Goal: Information Seeking & Learning: Check status

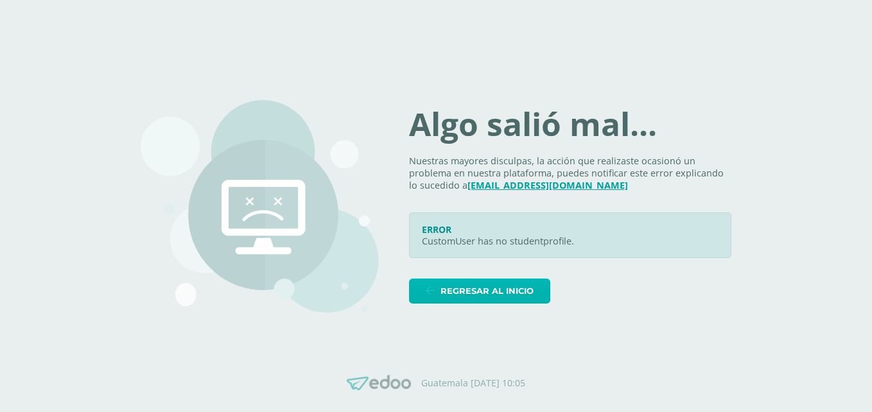
click at [472, 293] on span "Regresar al inicio" at bounding box center [487, 291] width 93 height 24
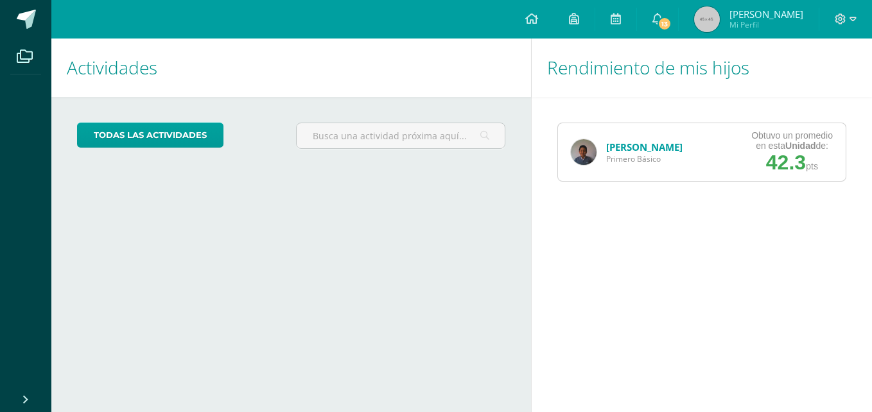
click at [617, 152] on link "[PERSON_NAME]" at bounding box center [644, 147] width 76 height 13
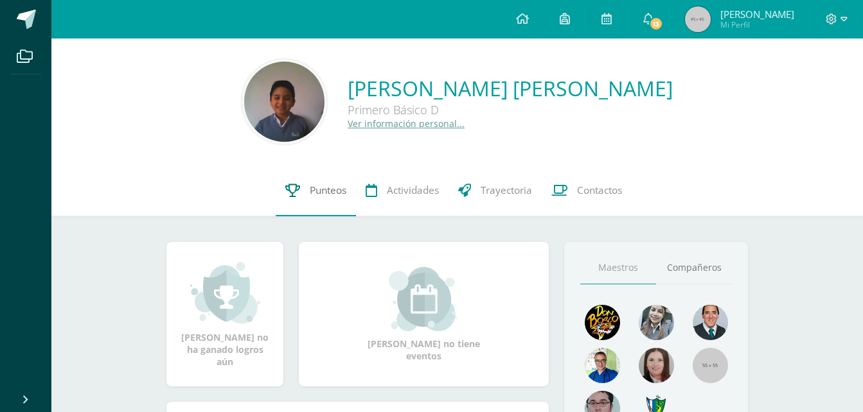
click at [306, 187] on link "Punteos" at bounding box center [316, 190] width 80 height 51
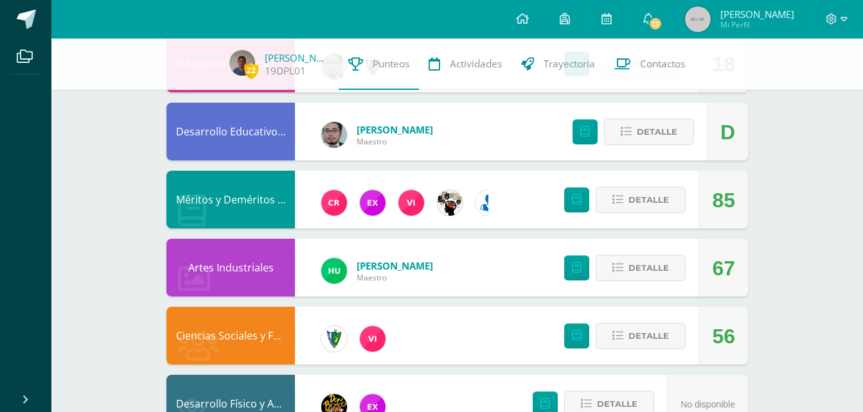
scroll to position [962, 0]
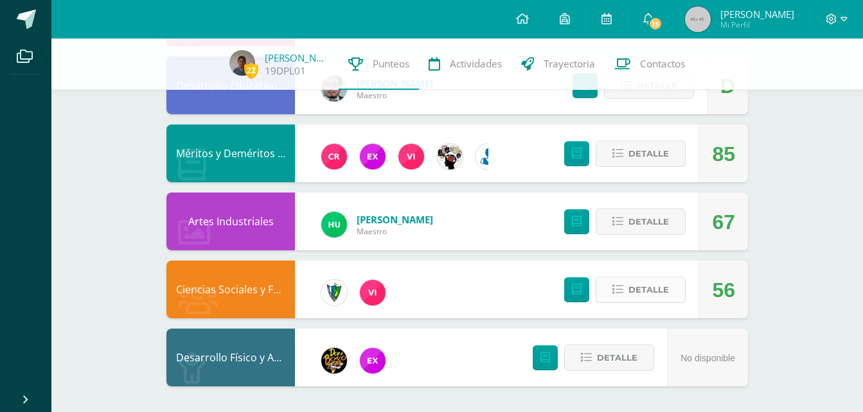
click at [653, 292] on span "Detalle" at bounding box center [648, 290] width 40 height 24
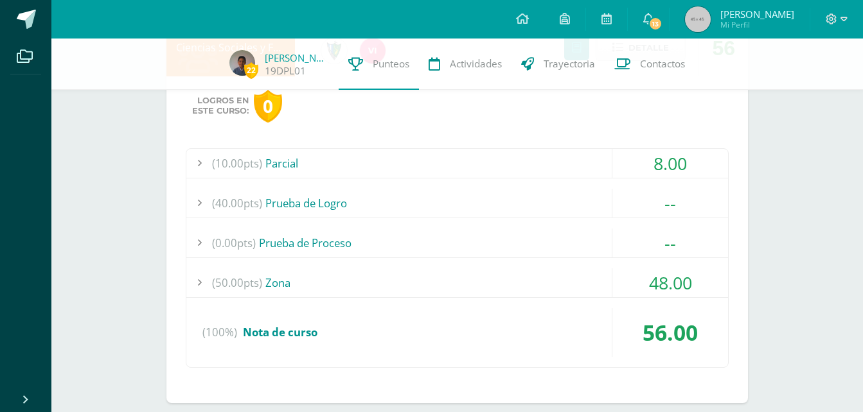
scroll to position [1194, 0]
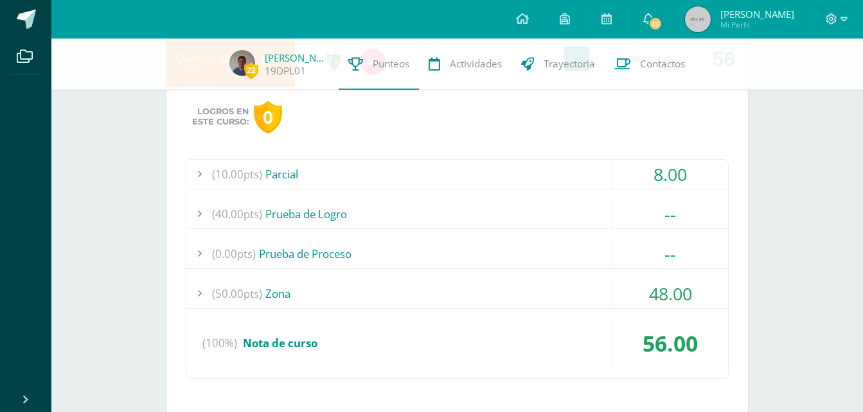
click at [233, 296] on span "(50.00pts)" at bounding box center [237, 293] width 50 height 29
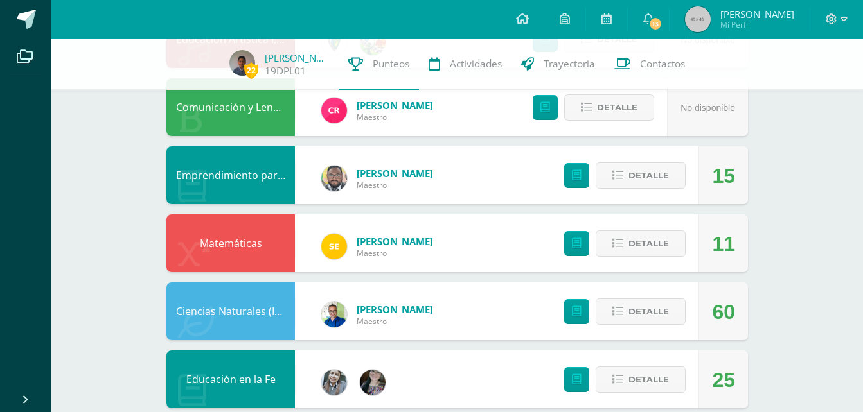
scroll to position [130, 0]
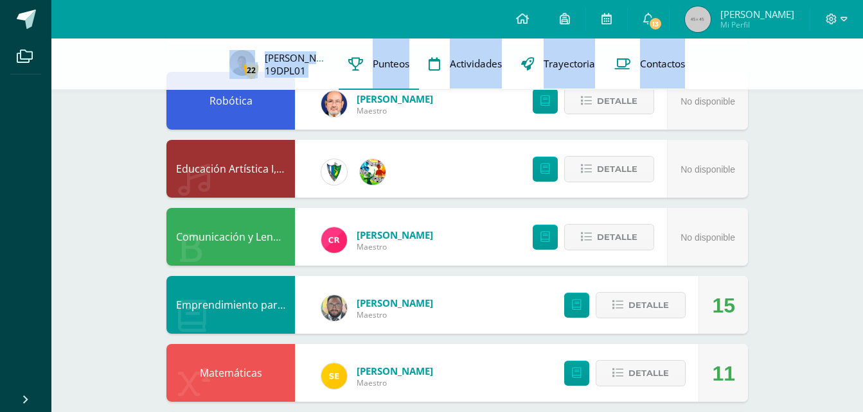
drag, startPoint x: 850, startPoint y: 55, endPoint x: 844, endPoint y: 33, distance: 22.6
click at [601, 238] on span "Detalle" at bounding box center [617, 237] width 40 height 24
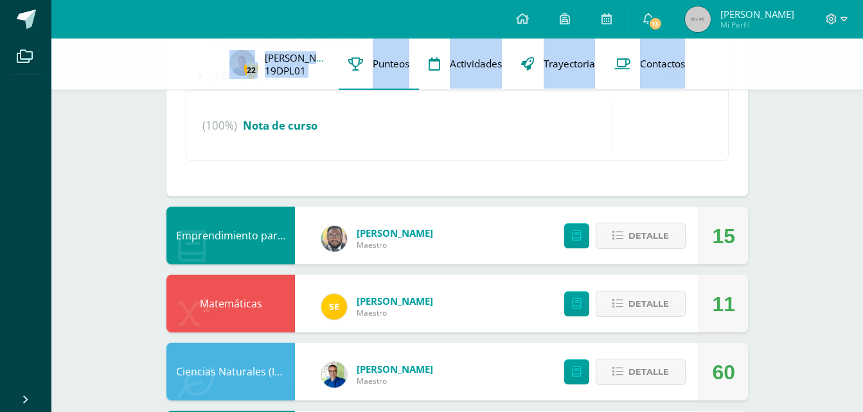
scroll to position [551, 0]
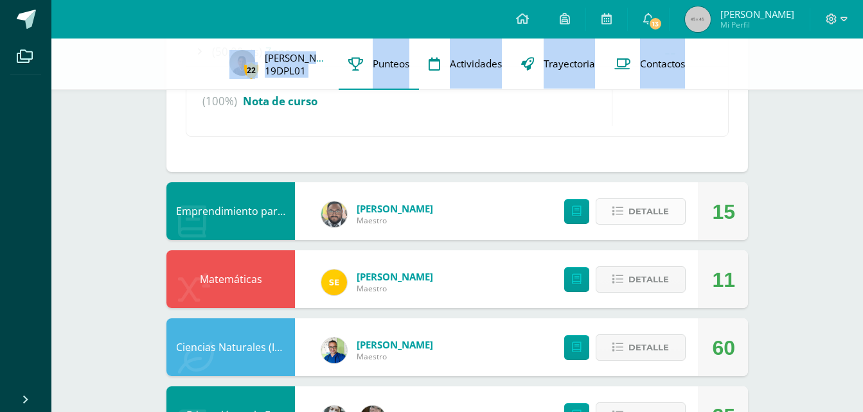
click at [644, 215] on span "Detalle" at bounding box center [648, 212] width 40 height 24
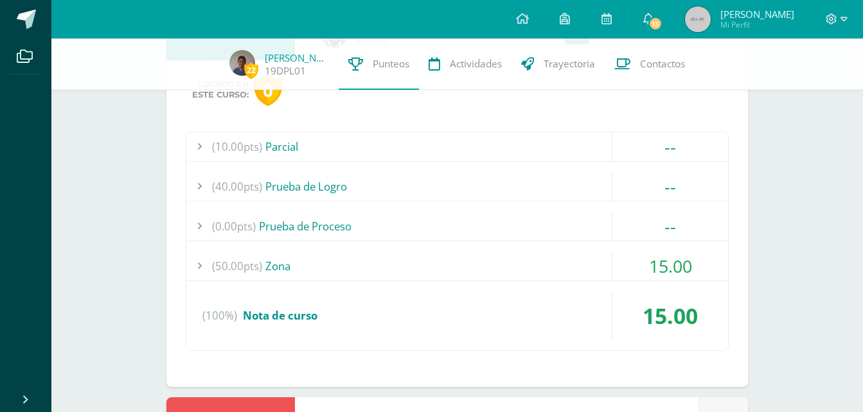
scroll to position [756, 0]
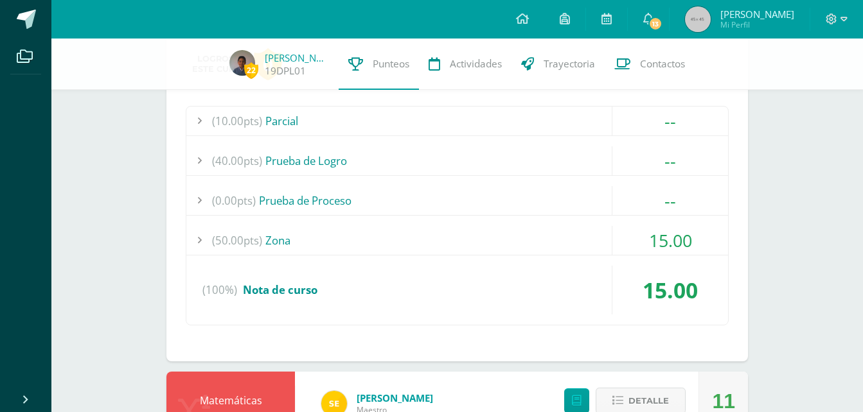
click at [266, 243] on div "(50.00pts) Zona" at bounding box center [457, 240] width 542 height 29
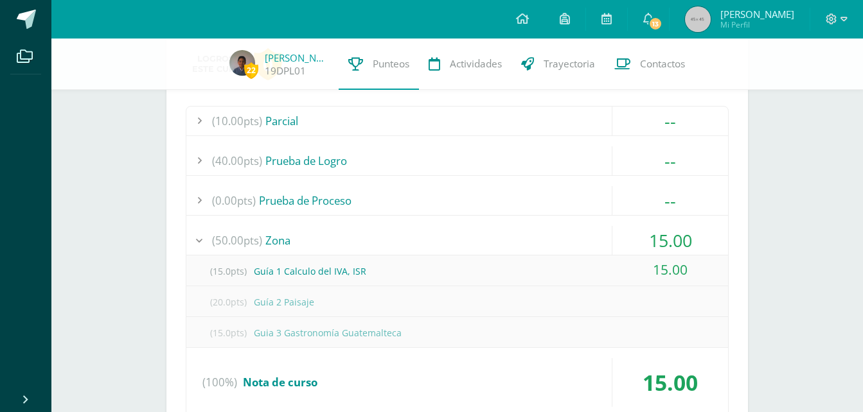
click at [266, 243] on div "(50.00pts) Zona" at bounding box center [457, 240] width 542 height 29
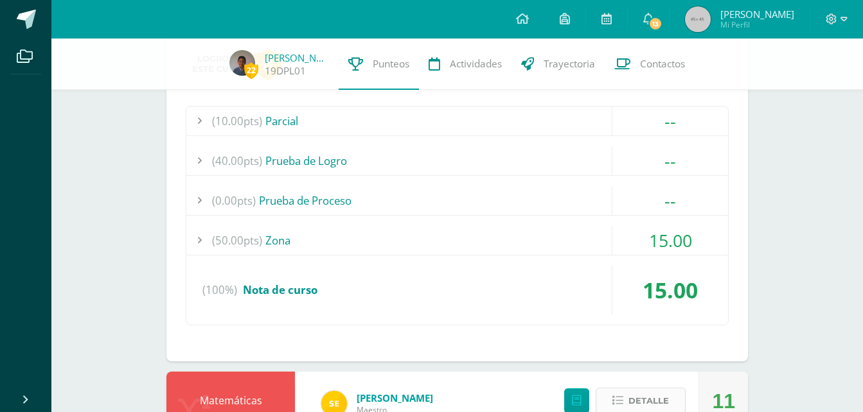
click at [654, 403] on span "Detalle" at bounding box center [648, 401] width 40 height 24
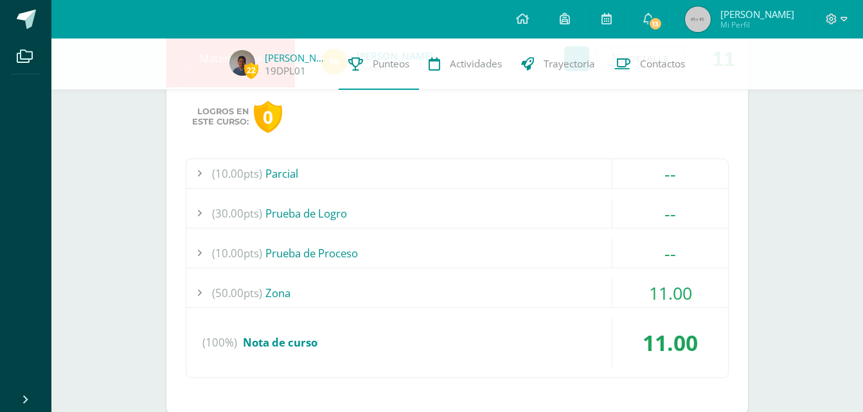
scroll to position [1107, 0]
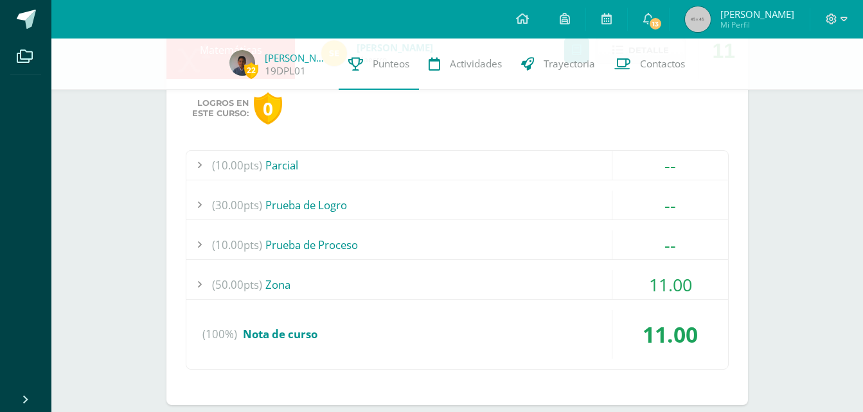
click at [229, 285] on span "(50.00pts)" at bounding box center [237, 284] width 50 height 29
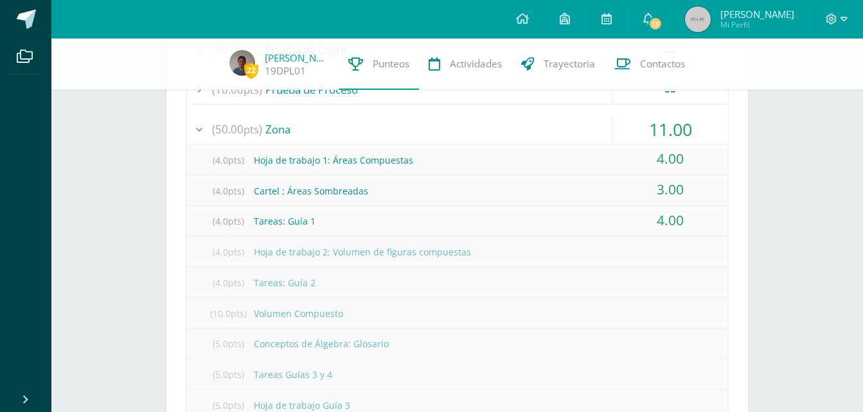
scroll to position [1237, 0]
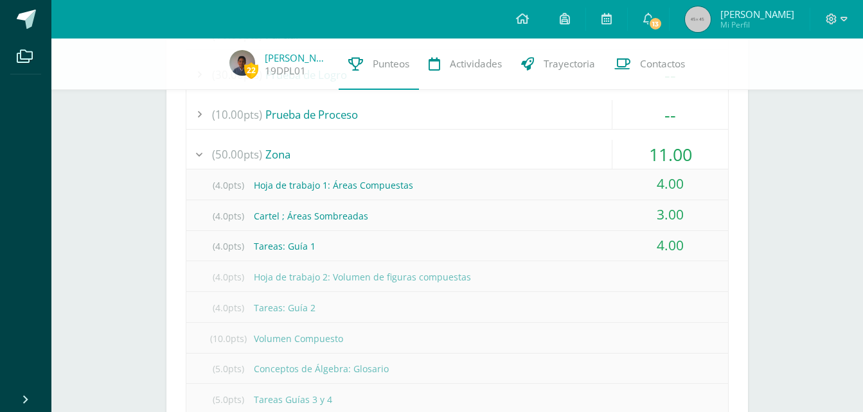
click at [201, 157] on div at bounding box center [199, 154] width 26 height 29
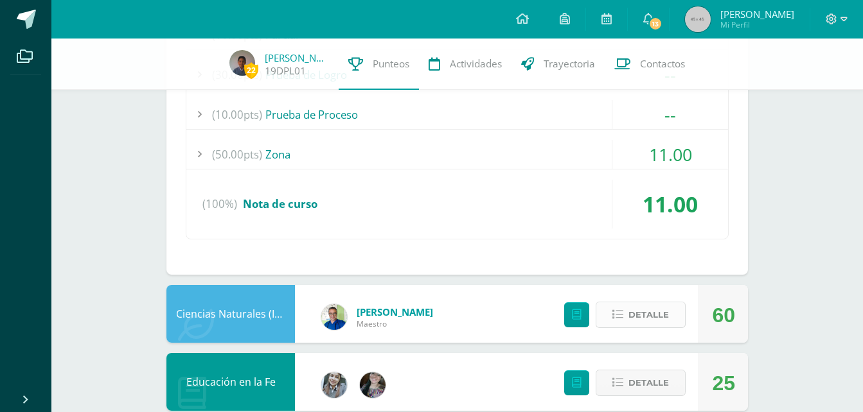
click at [665, 321] on span "Detalle" at bounding box center [648, 315] width 40 height 24
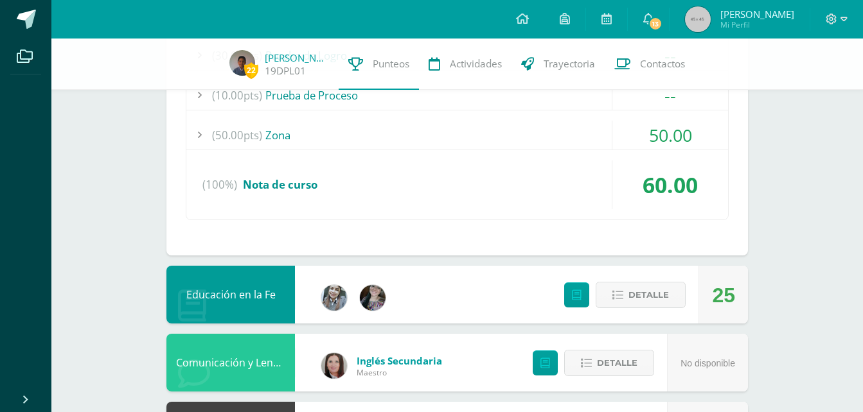
scroll to position [1657, 0]
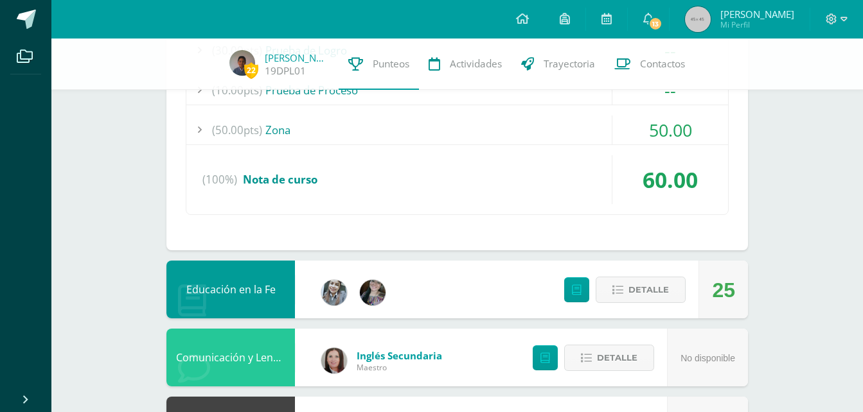
click at [241, 127] on span "(50.00pts)" at bounding box center [237, 130] width 50 height 29
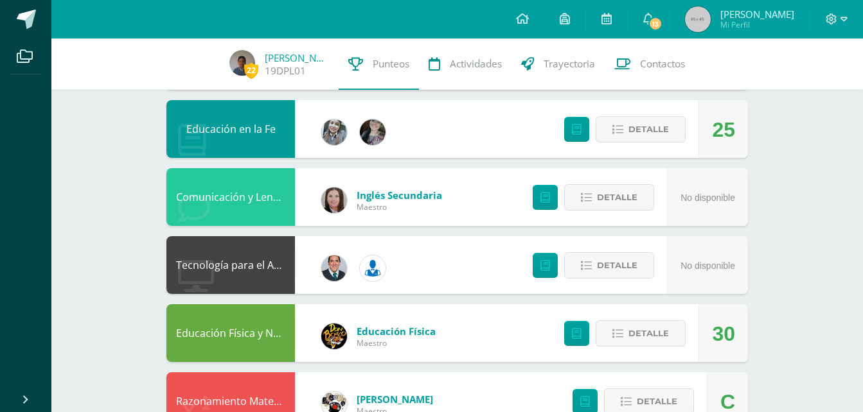
scroll to position [1950, 0]
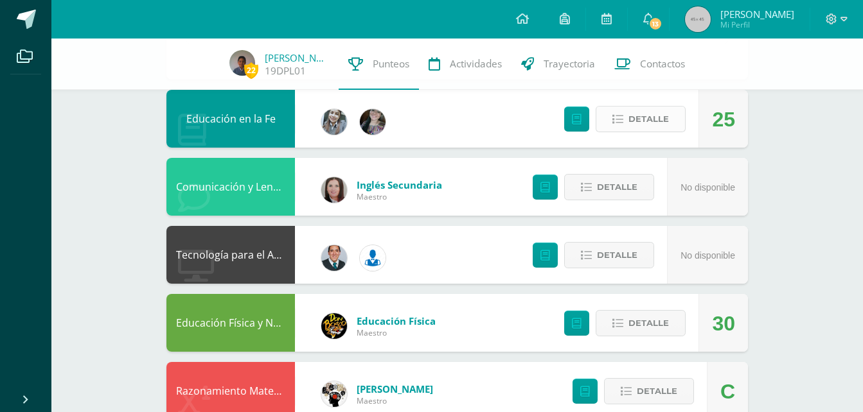
click at [636, 125] on span "Detalle" at bounding box center [648, 119] width 40 height 24
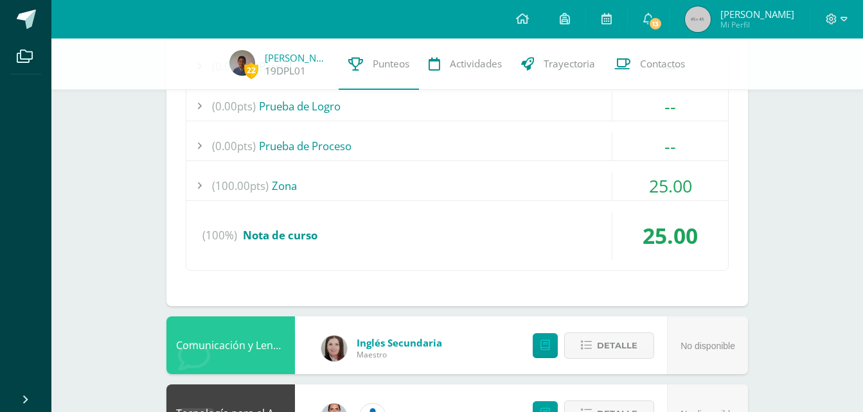
scroll to position [2107, 0]
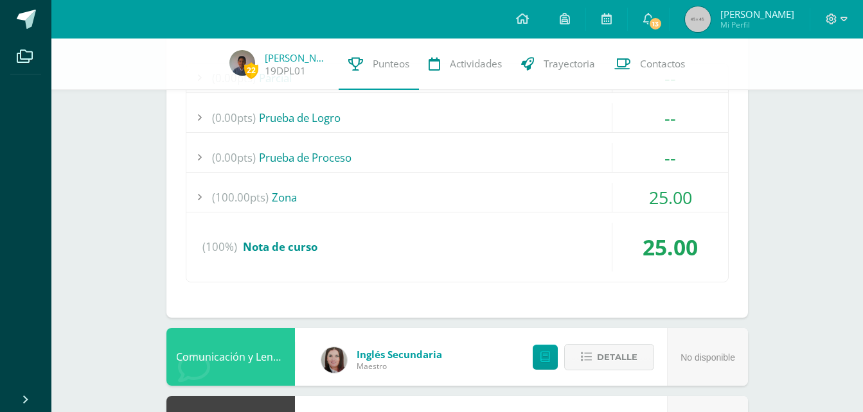
click at [231, 190] on span "(100.00pts)" at bounding box center [240, 197] width 57 height 29
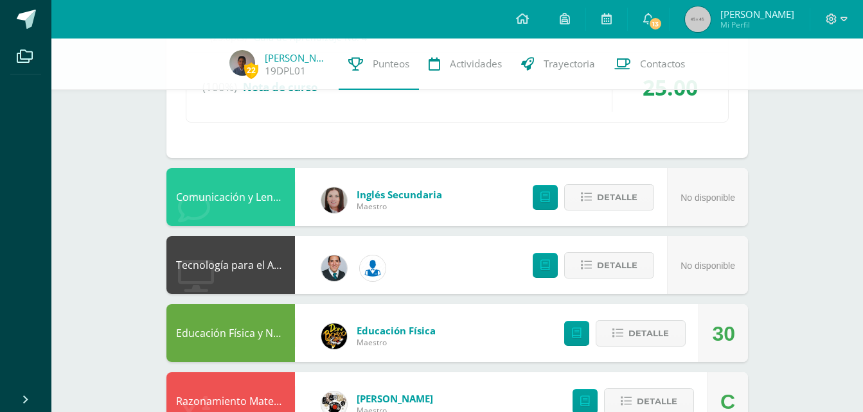
scroll to position [2293, 0]
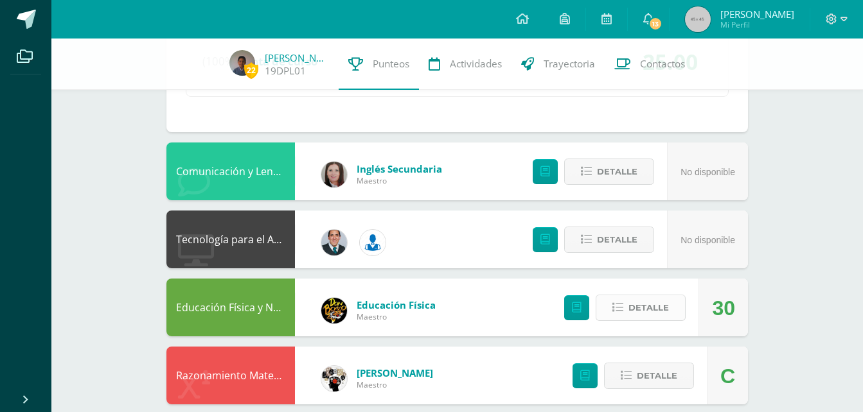
click at [635, 307] on span "Detalle" at bounding box center [648, 308] width 40 height 24
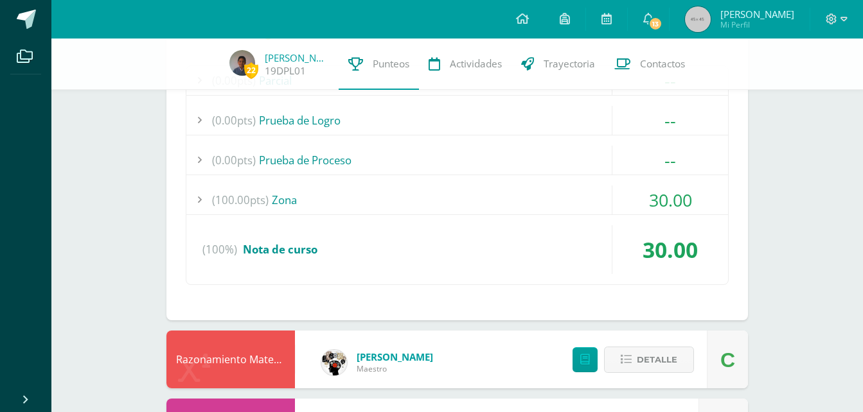
scroll to position [2629, 0]
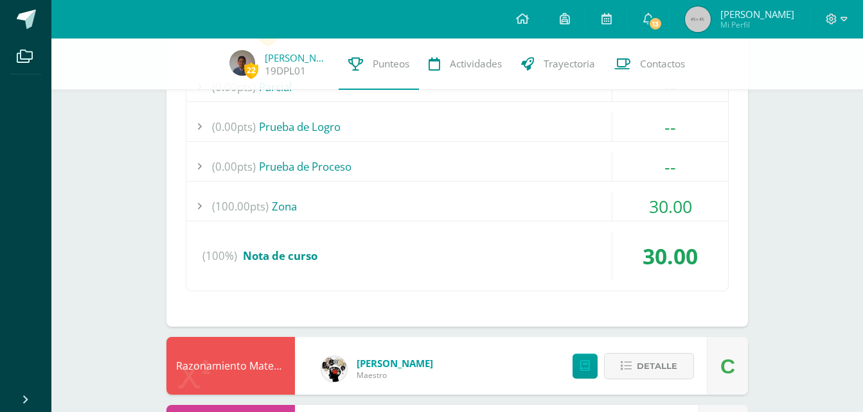
click at [292, 206] on div "(100.00pts) Zona" at bounding box center [457, 206] width 542 height 29
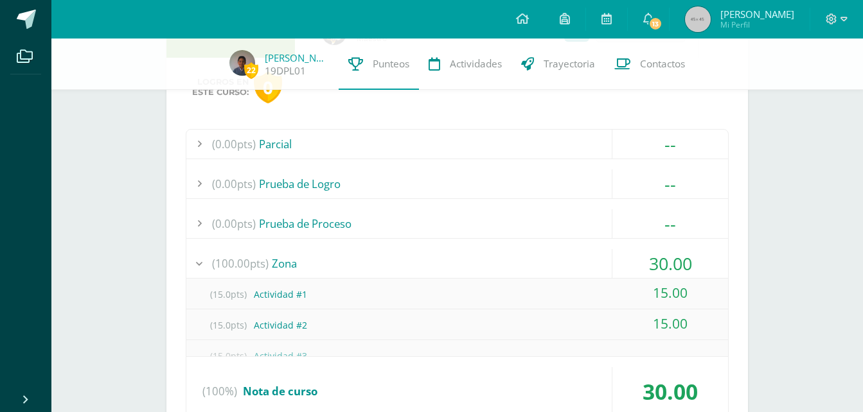
scroll to position [2506, 0]
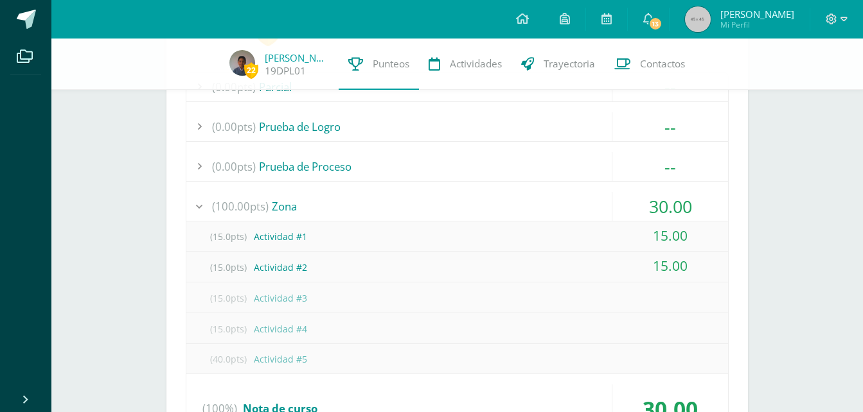
click at [292, 206] on div "(100.00pts) Zona" at bounding box center [457, 206] width 542 height 29
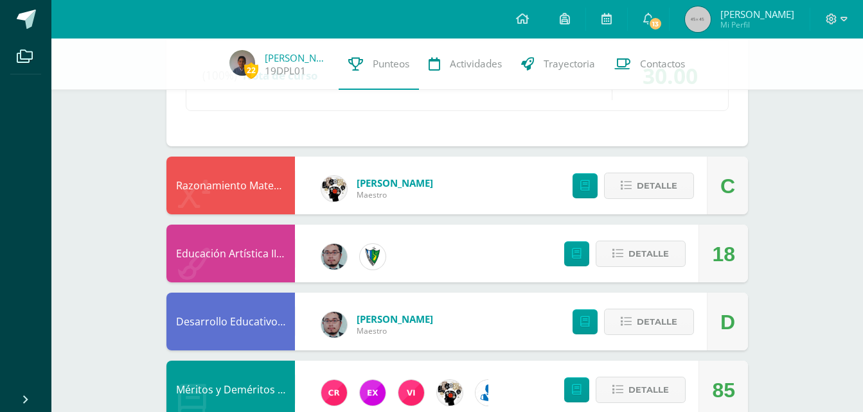
scroll to position [2695, 0]
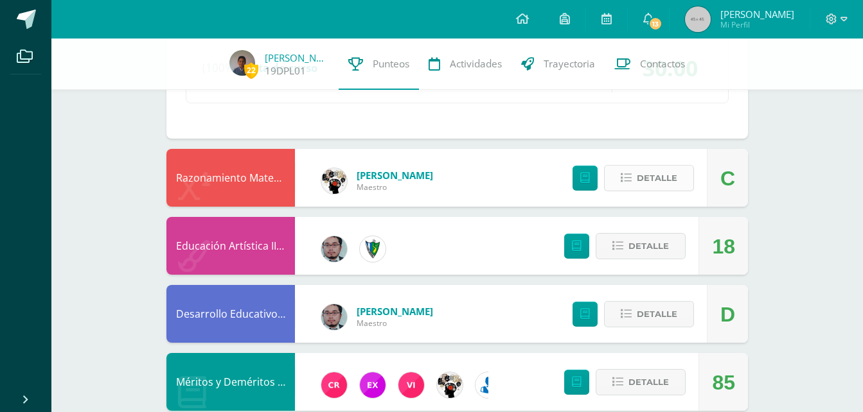
click at [654, 181] on span "Detalle" at bounding box center [657, 178] width 40 height 24
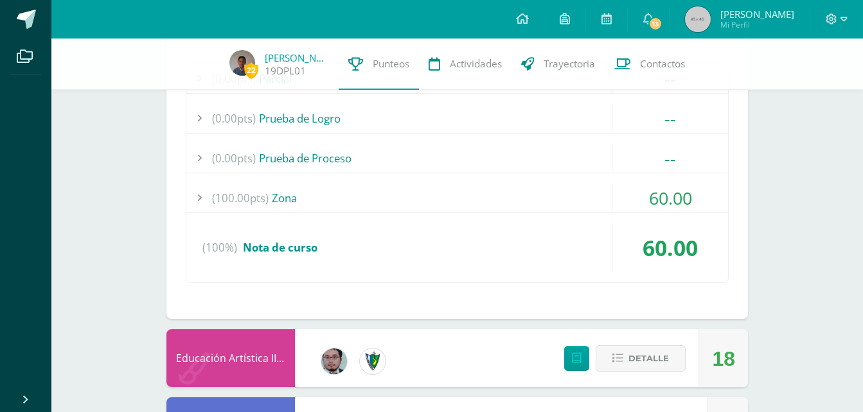
scroll to position [2902, 0]
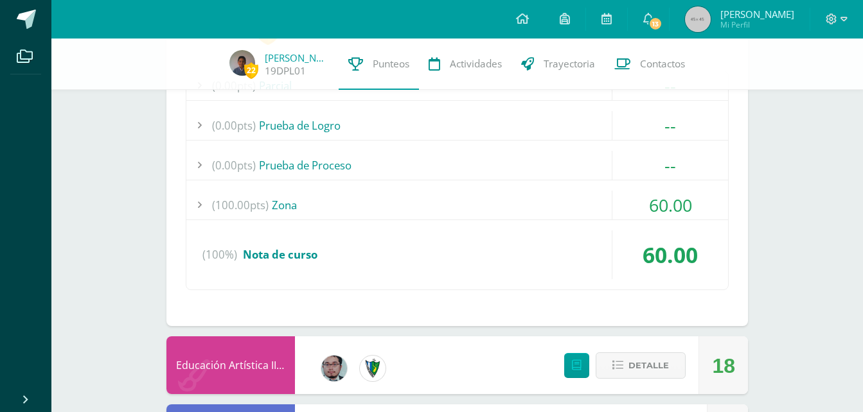
click at [242, 208] on span "(100.00pts)" at bounding box center [240, 205] width 57 height 29
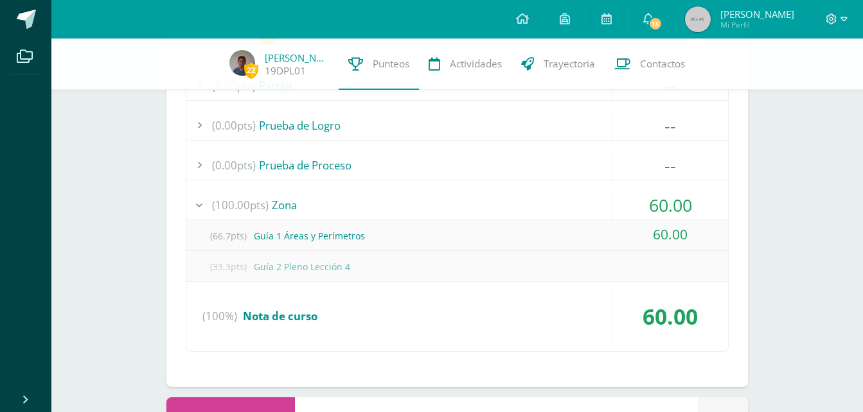
click at [242, 208] on span "(100.00pts)" at bounding box center [240, 205] width 57 height 29
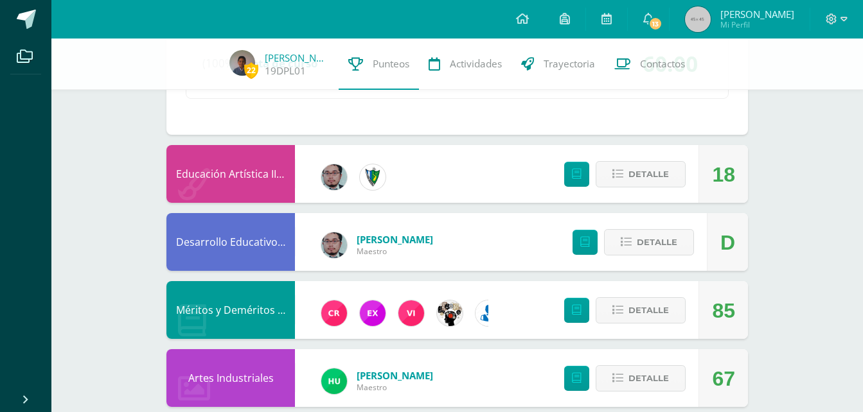
scroll to position [3099, 0]
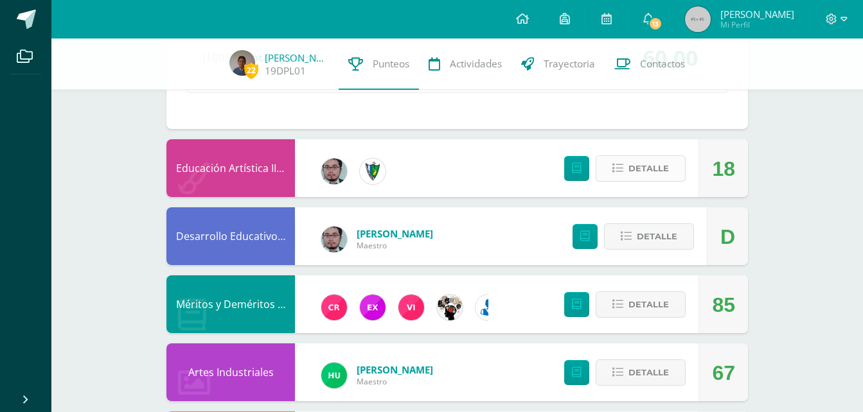
click at [642, 177] on span "Detalle" at bounding box center [648, 169] width 40 height 24
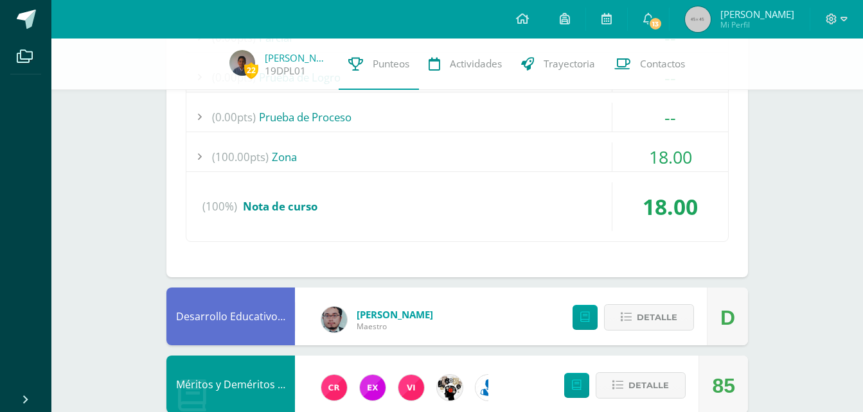
scroll to position [3309, 0]
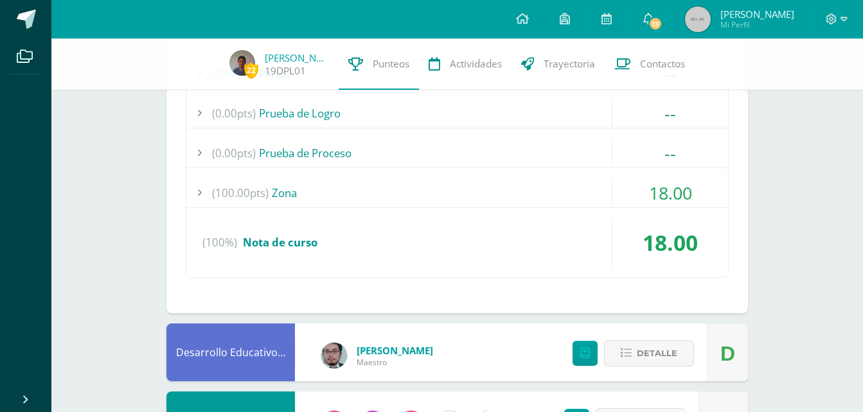
click at [225, 193] on span "(100.00pts)" at bounding box center [240, 193] width 57 height 29
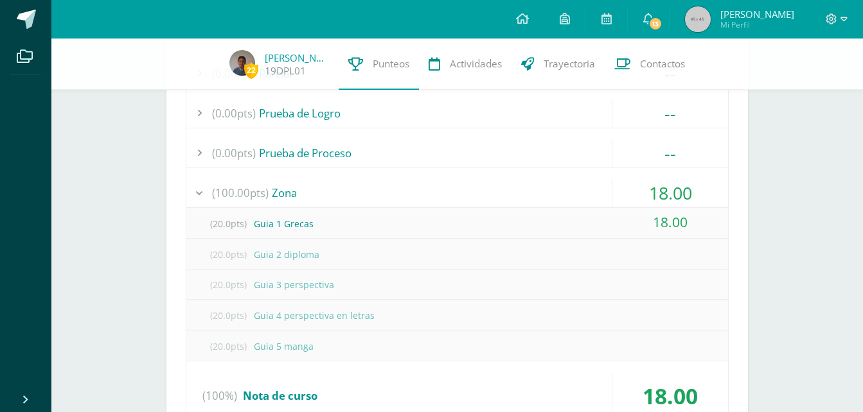
click at [225, 193] on span "(100.00pts)" at bounding box center [240, 193] width 57 height 29
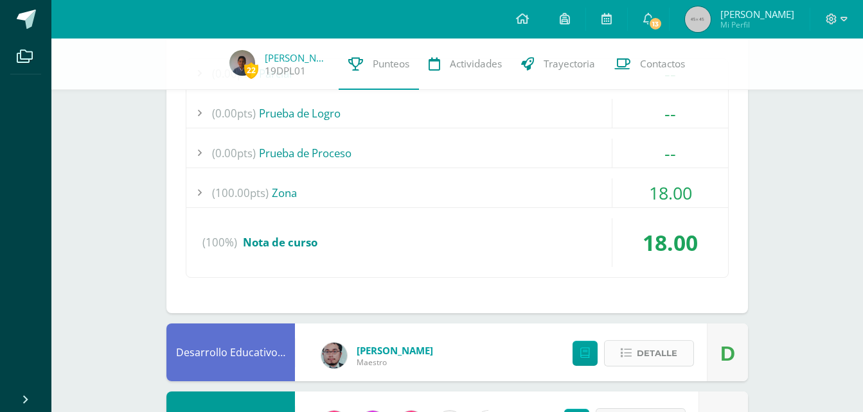
click at [651, 360] on span "Detalle" at bounding box center [657, 354] width 40 height 24
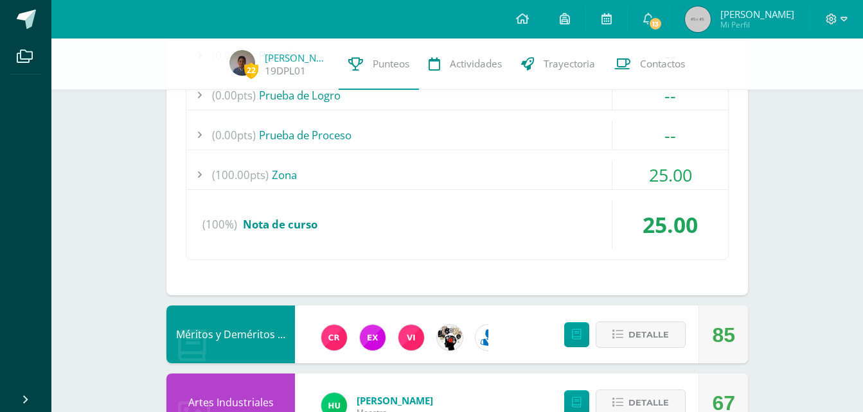
scroll to position [3738, 0]
